Goal: Navigation & Orientation: Find specific page/section

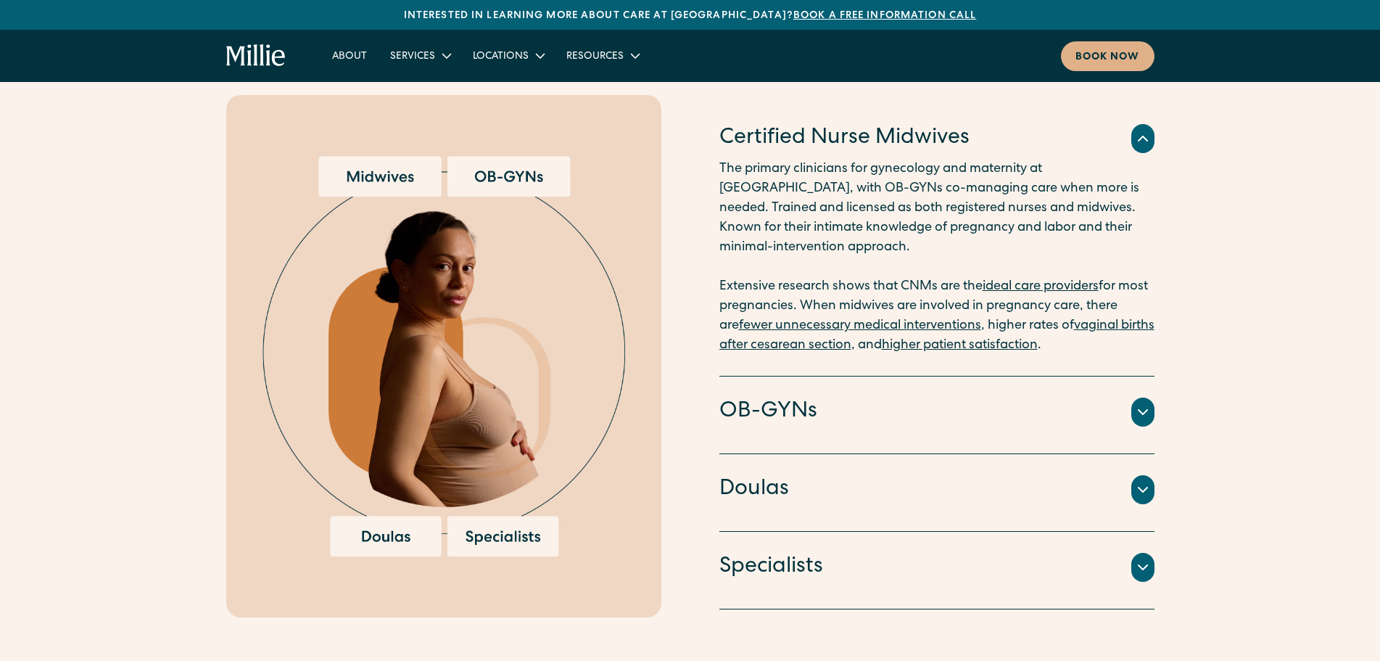
scroll to position [1596, 0]
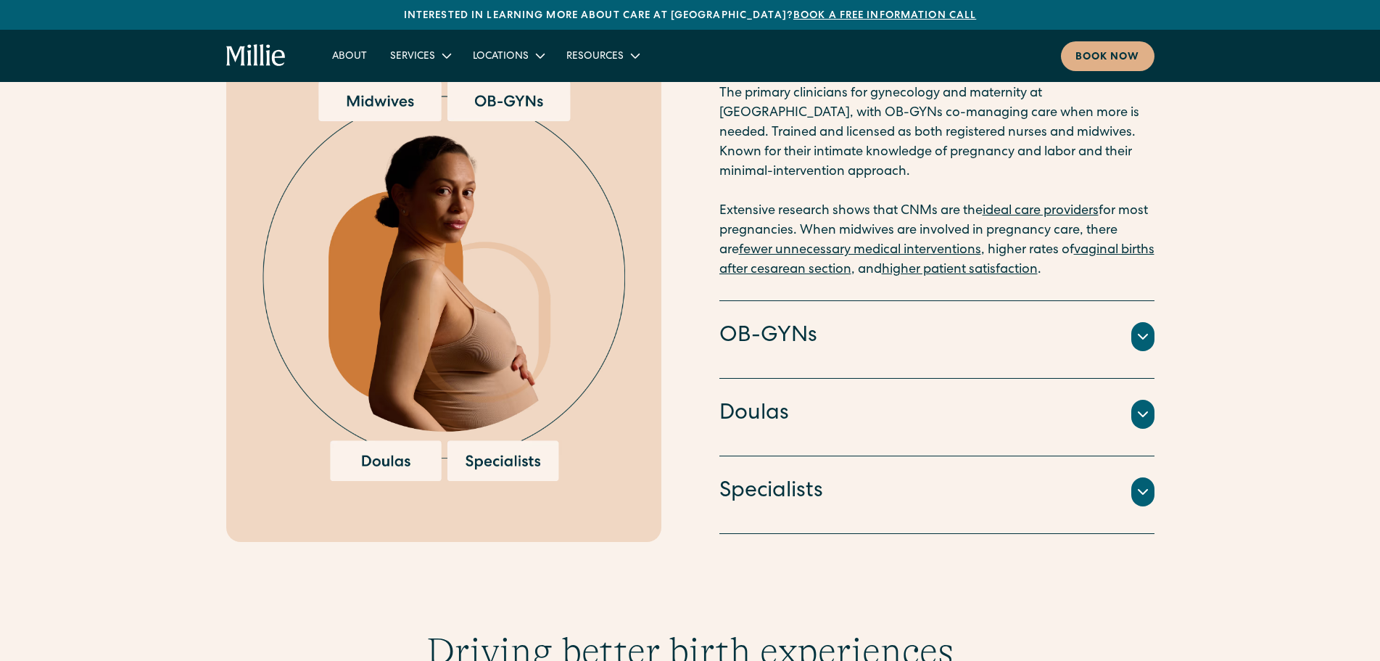
click at [1145, 477] on div at bounding box center [1142, 491] width 23 height 29
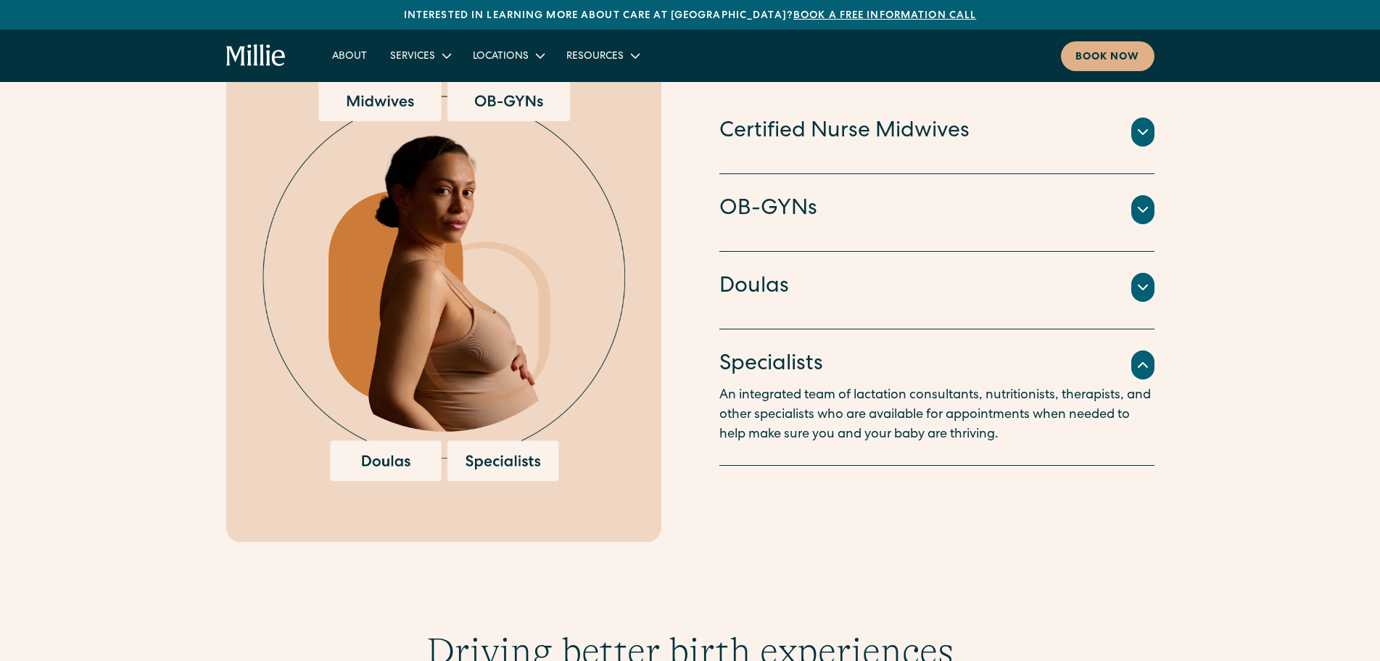
click at [1142, 201] on icon at bounding box center [1142, 209] width 17 height 17
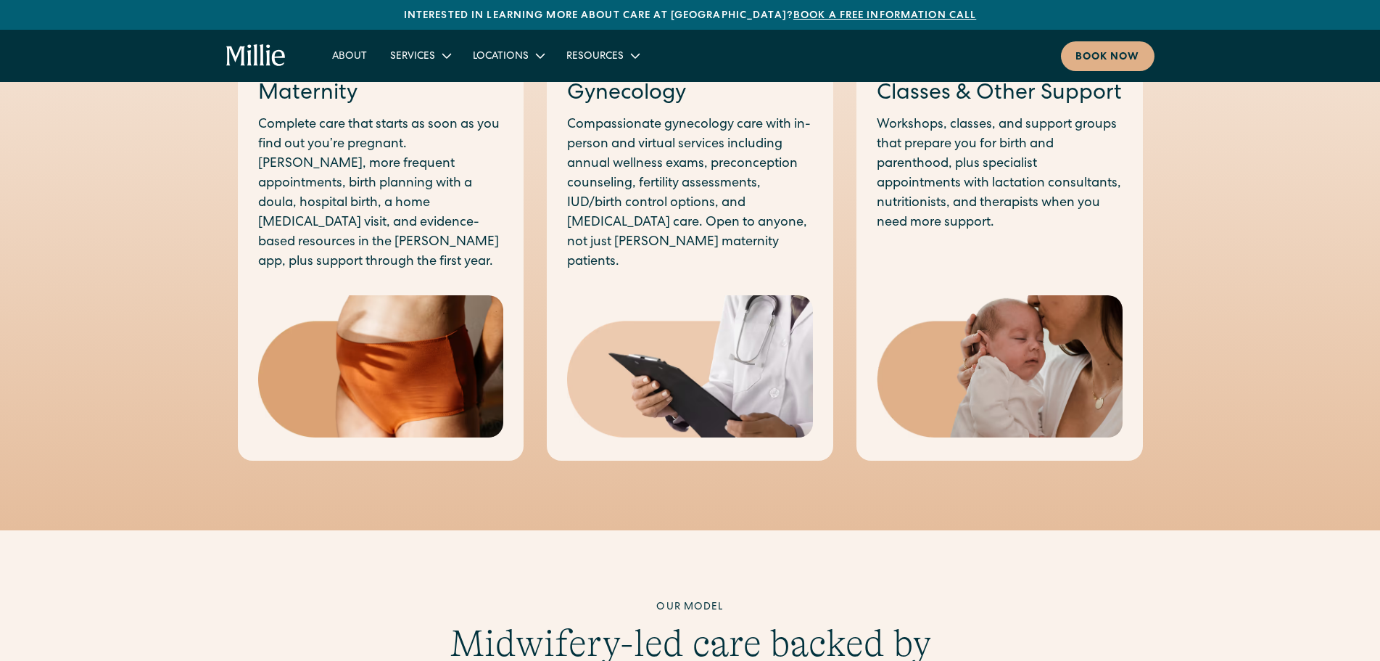
scroll to position [0, 0]
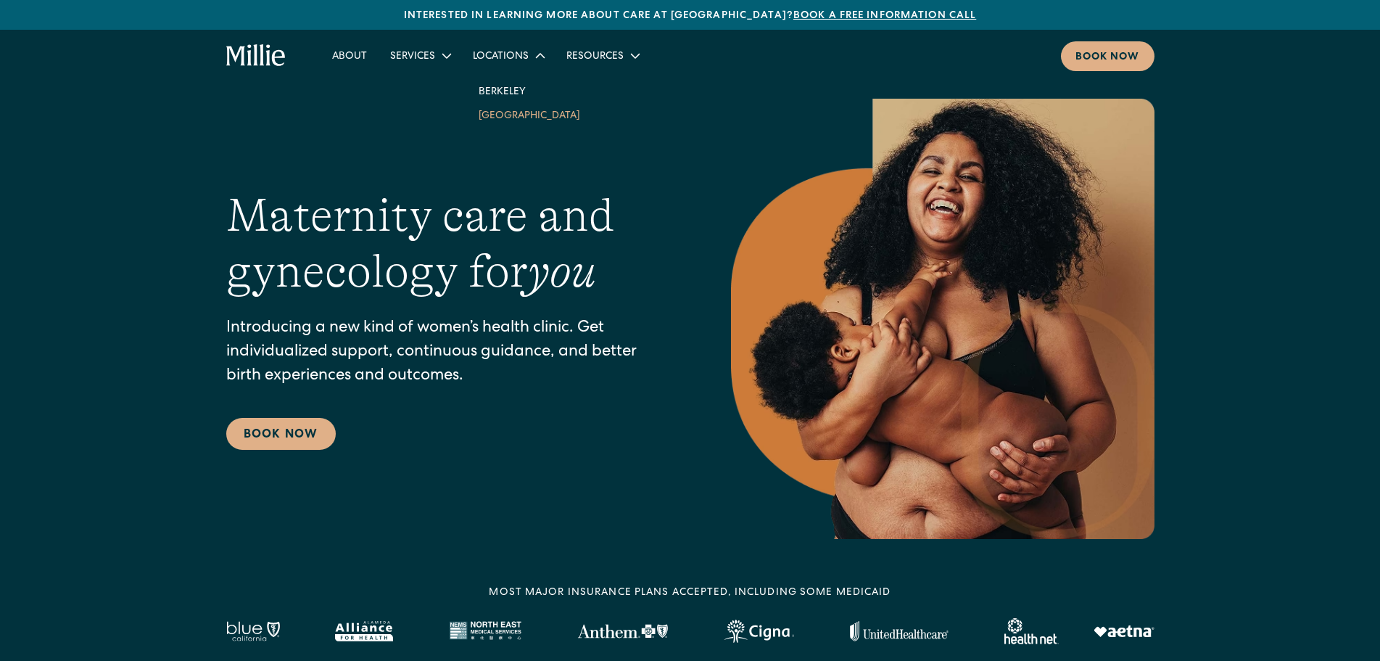
click at [515, 110] on link "[GEOGRAPHIC_DATA]" at bounding box center [529, 115] width 125 height 24
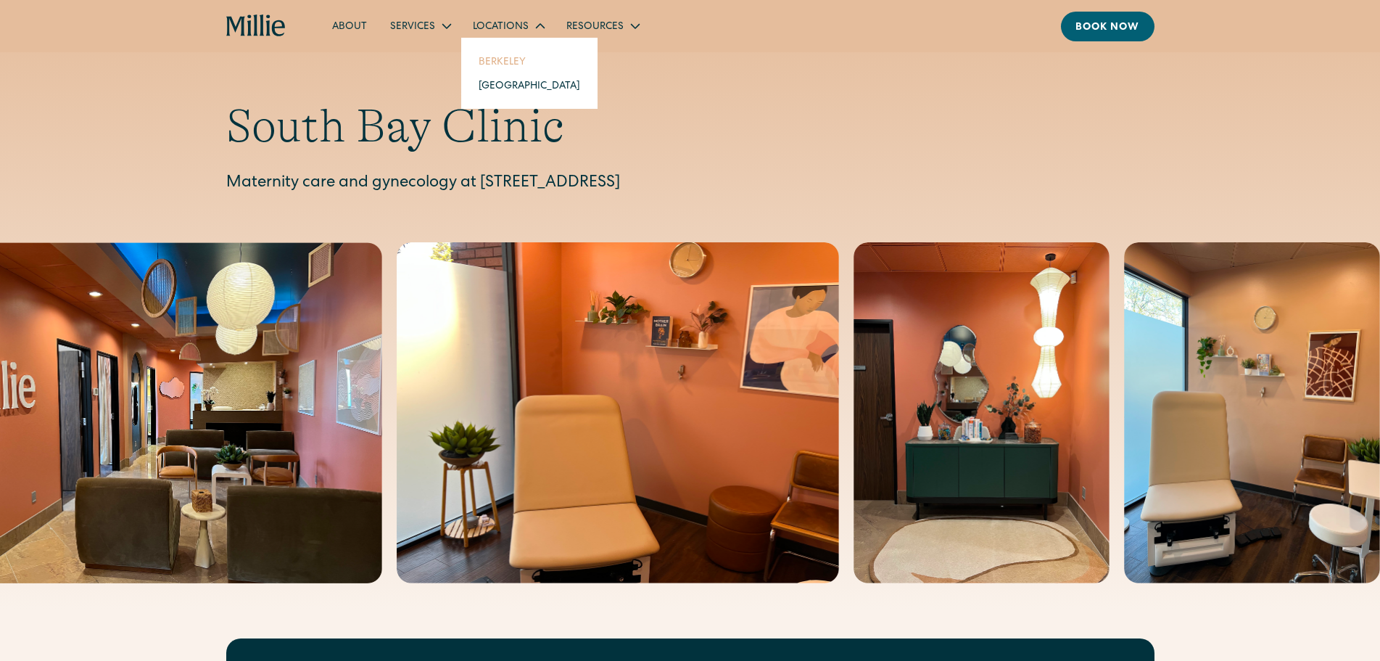
click at [511, 54] on link "Berkeley" at bounding box center [529, 61] width 125 height 24
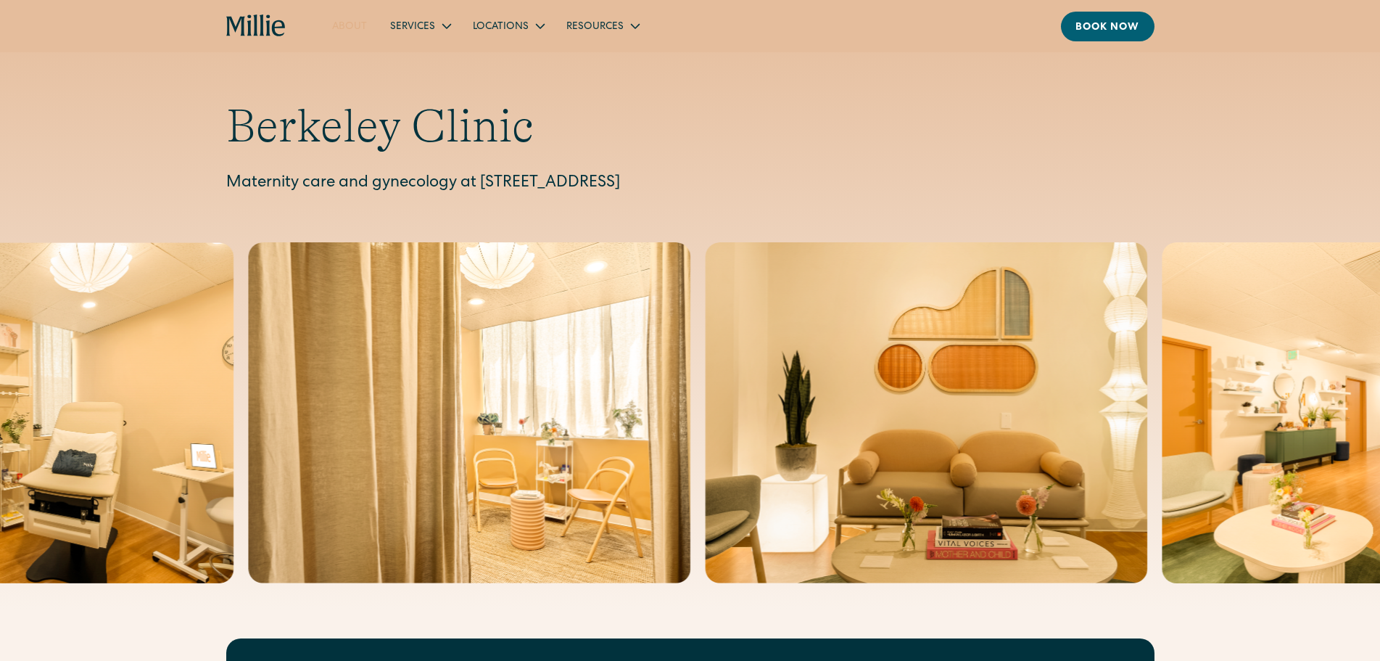
click at [351, 28] on link "About" at bounding box center [350, 26] width 58 height 24
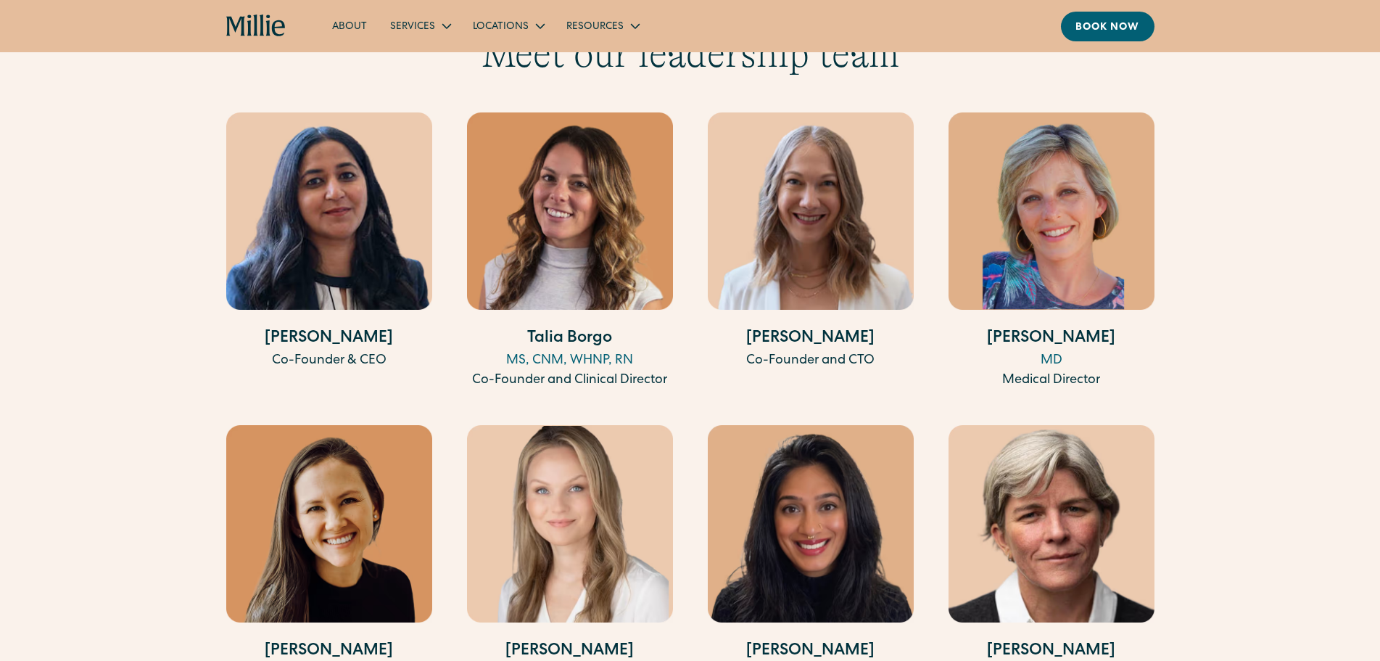
scroll to position [2756, 0]
click at [1031, 213] on img at bounding box center [1052, 210] width 206 height 197
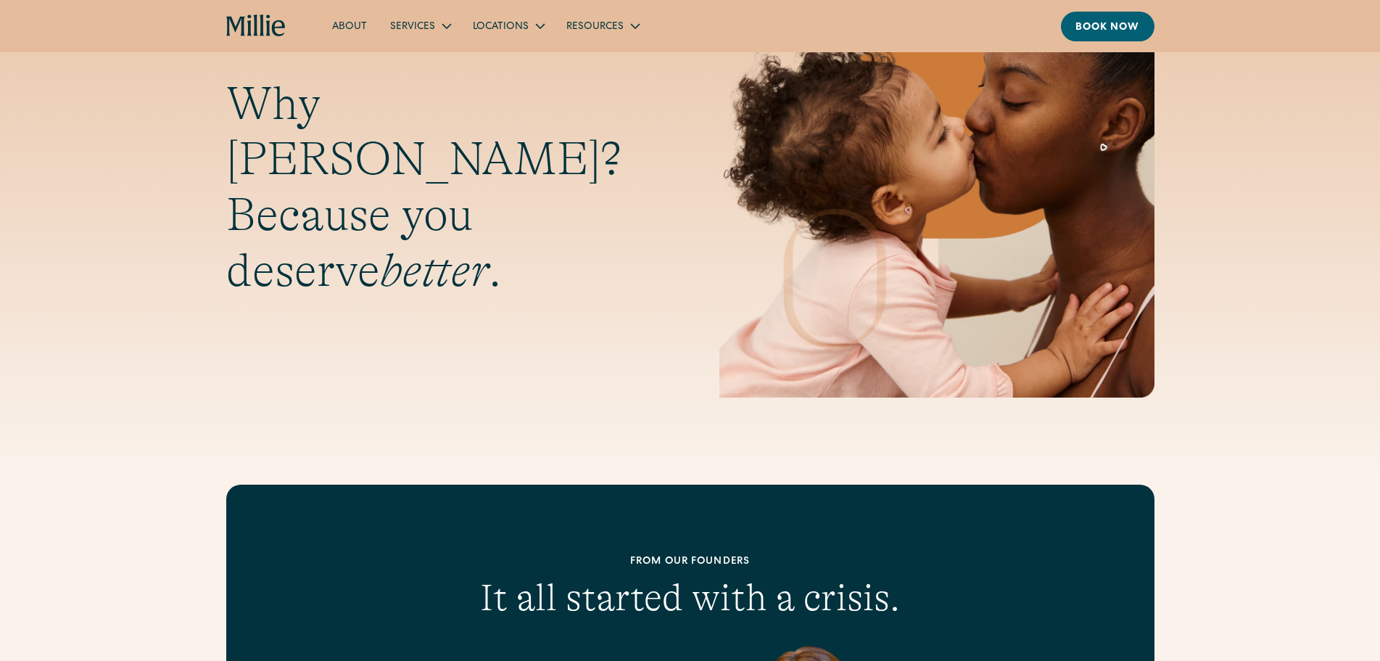
scroll to position [0, 0]
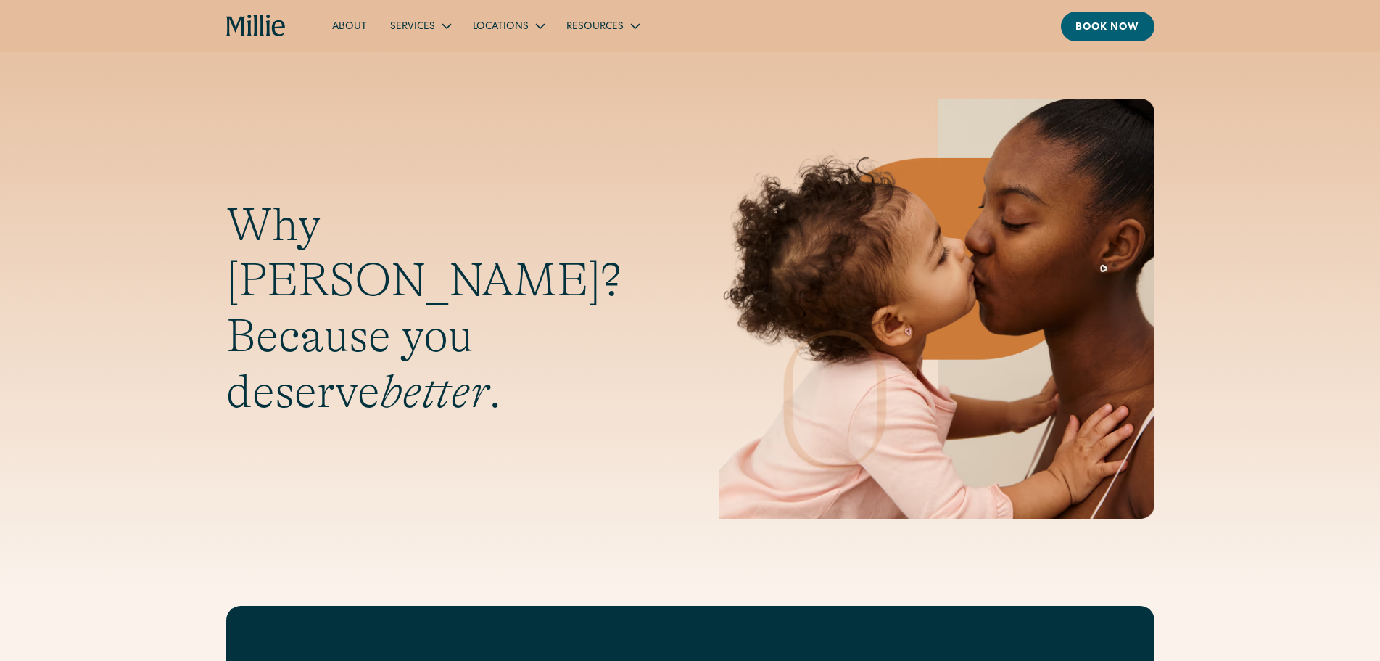
click at [345, 28] on link "About" at bounding box center [350, 26] width 58 height 24
click at [267, 28] on icon "home" at bounding box center [268, 25] width 4 height 21
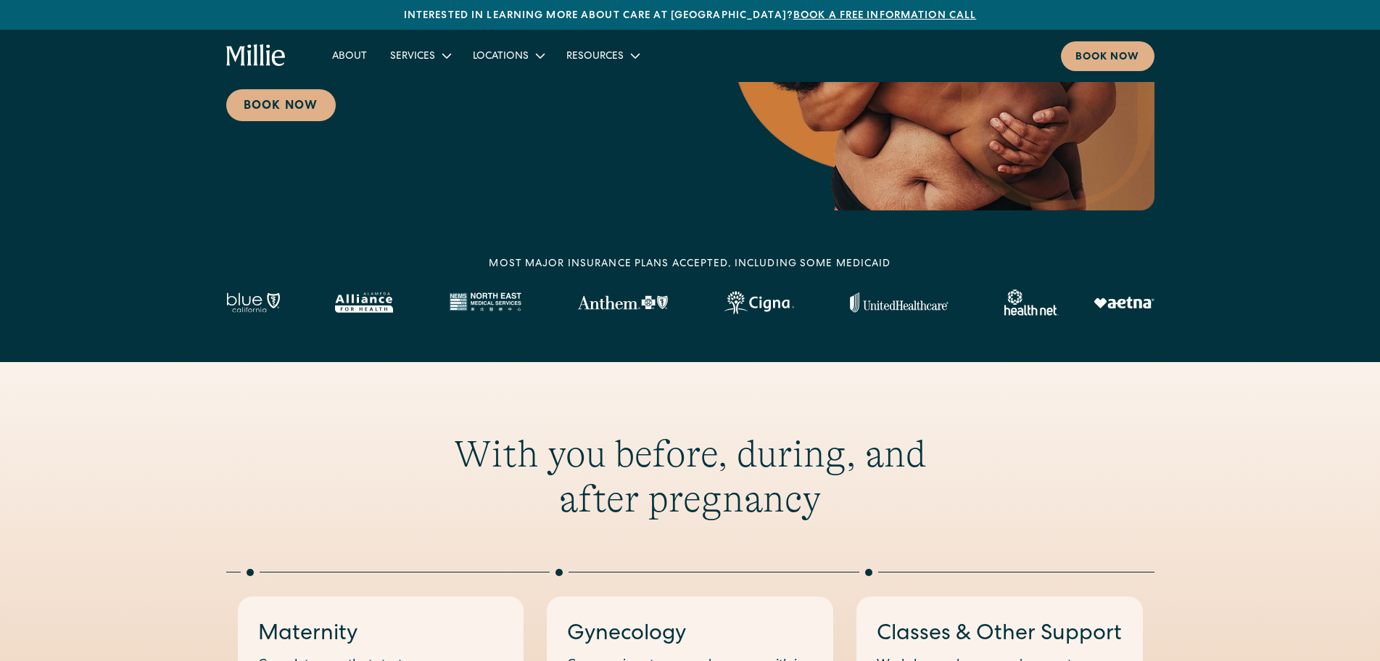
scroll to position [435, 0]
